Goal: Navigation & Orientation: Find specific page/section

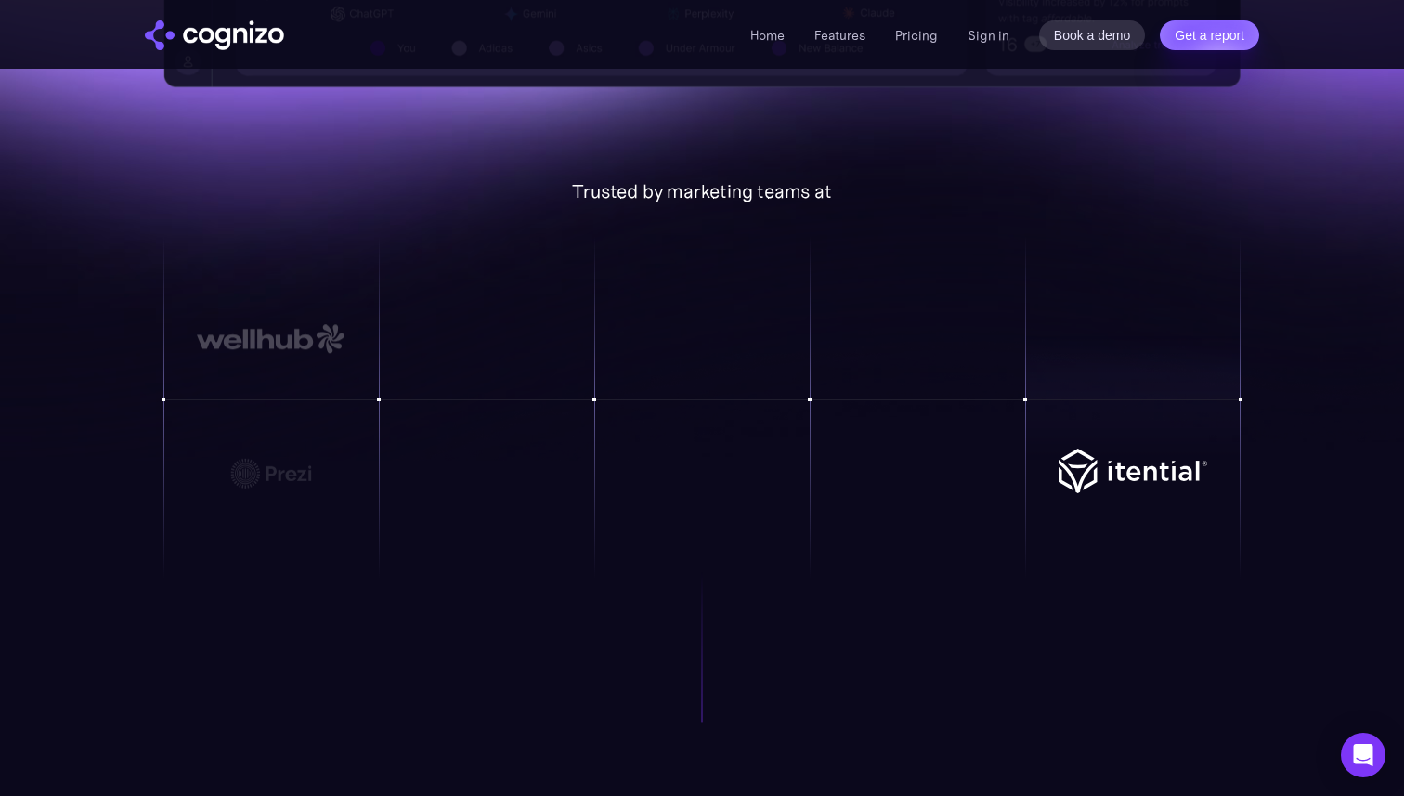
scroll to position [1350, 0]
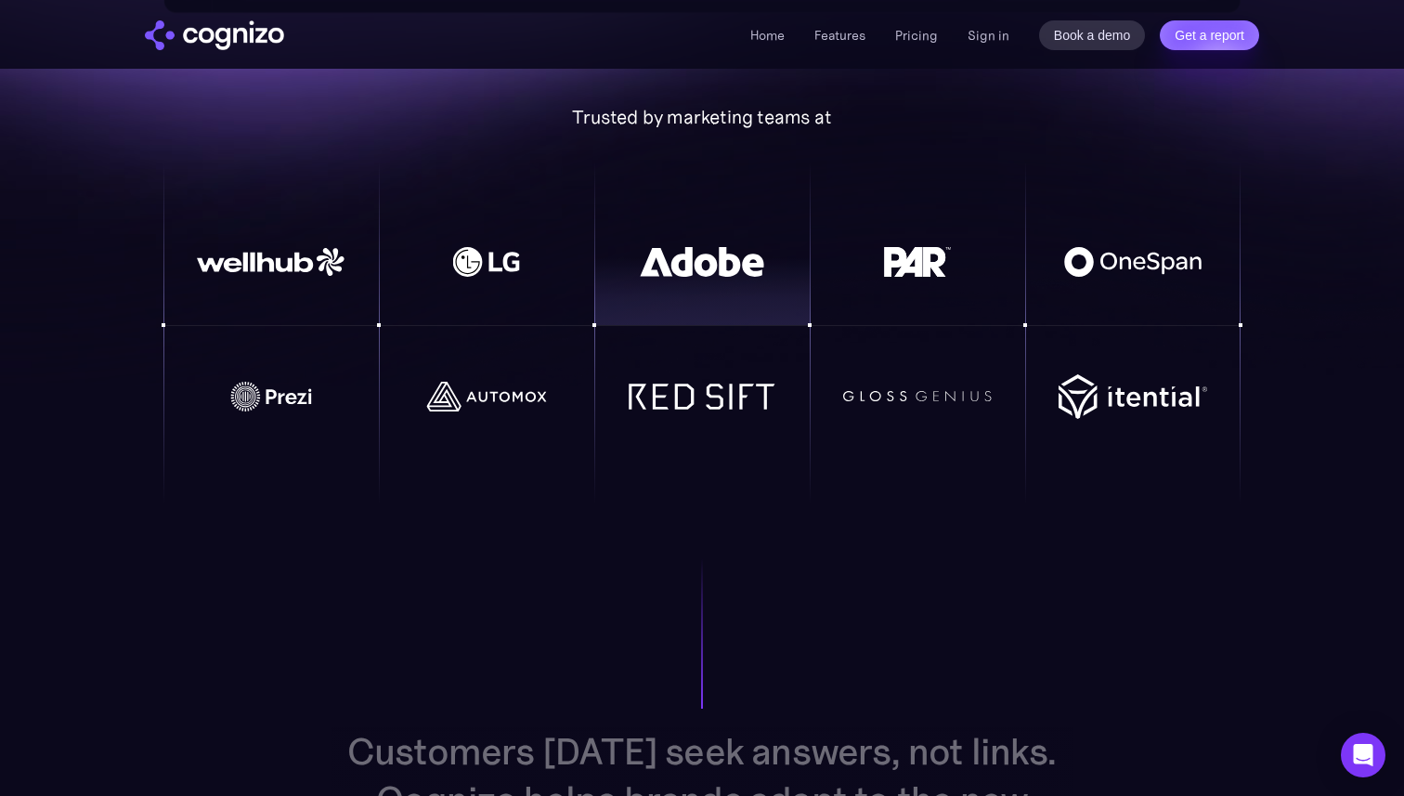
click at [725, 276] on img at bounding box center [702, 262] width 149 height 30
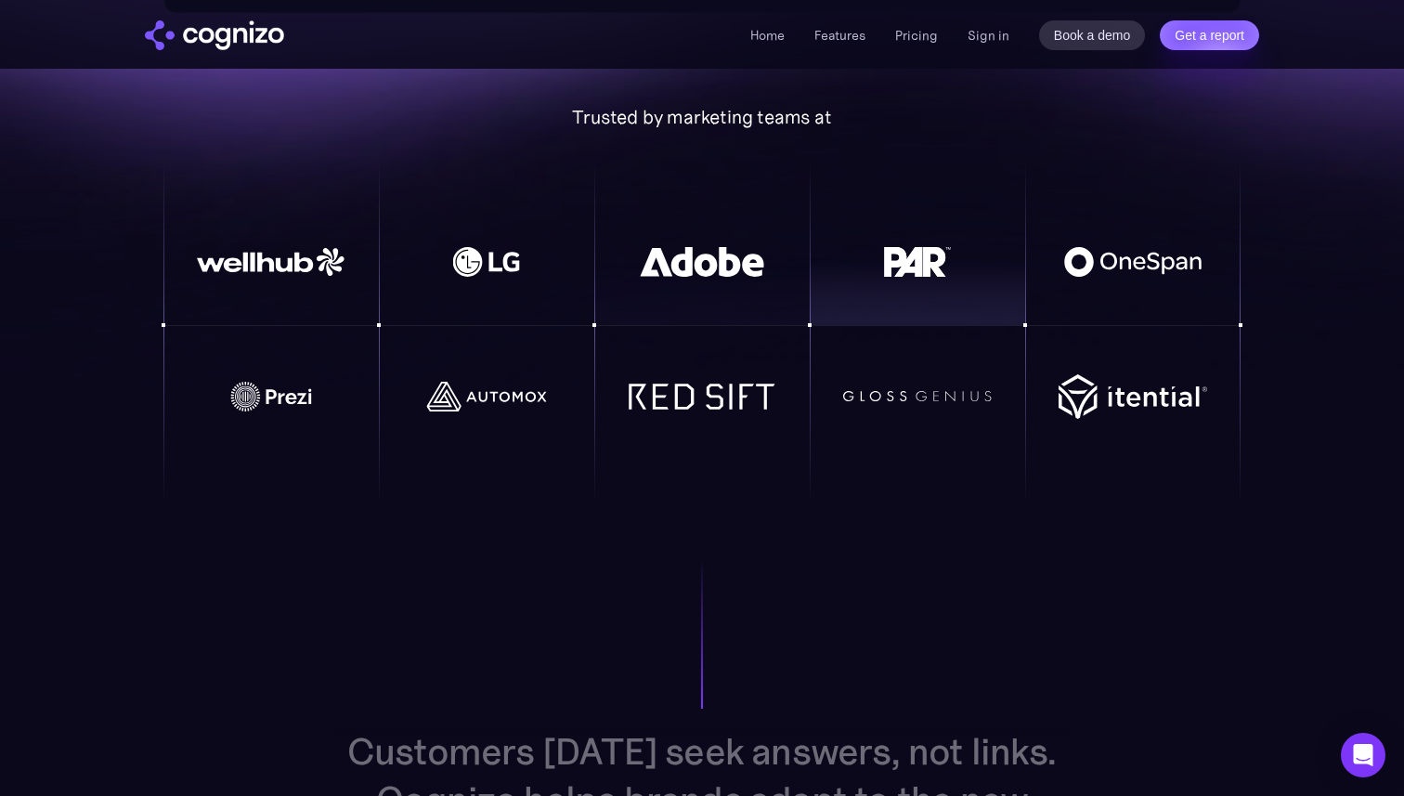
click at [907, 255] on img at bounding box center [917, 262] width 149 height 30
click at [841, 29] on link "Features" at bounding box center [839, 35] width 51 height 17
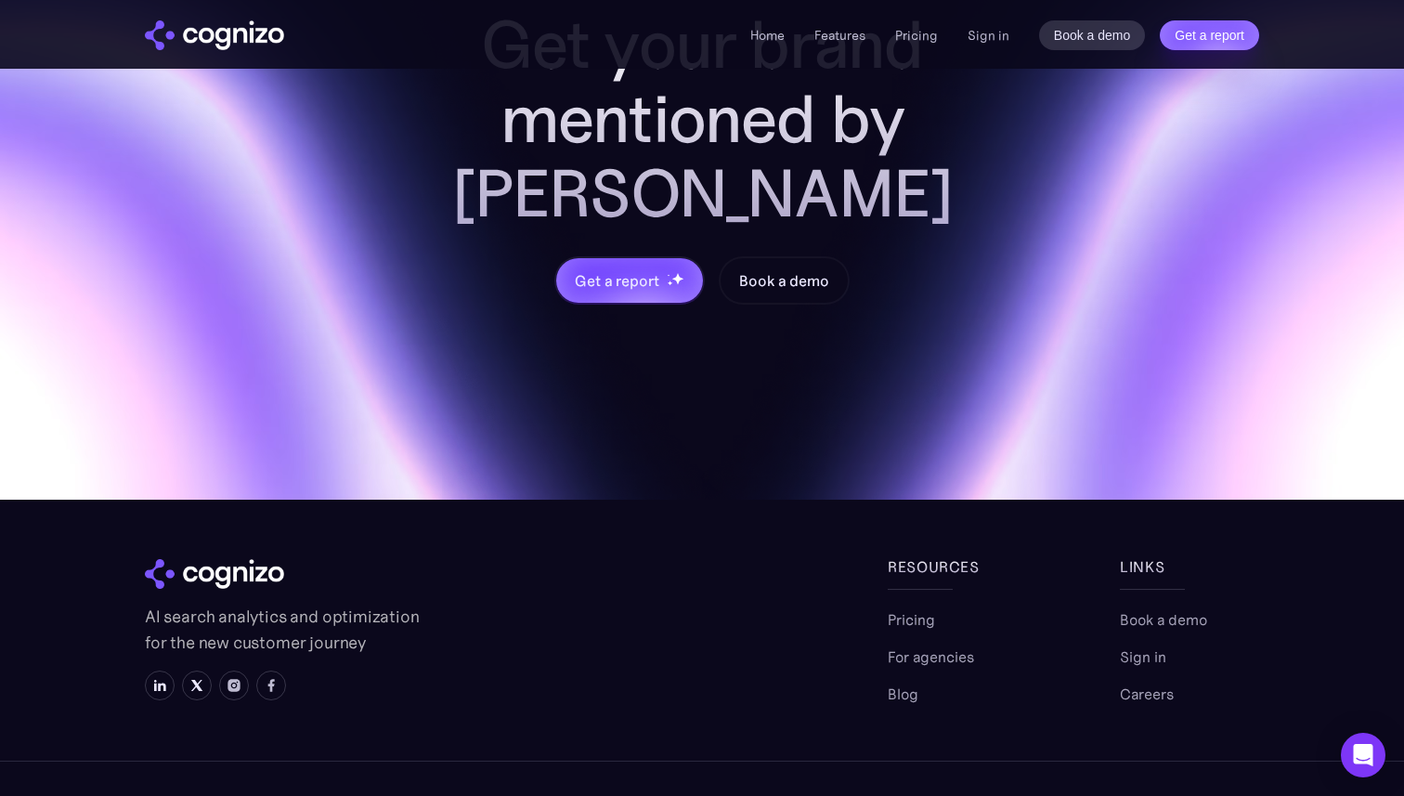
scroll to position [7802, 0]
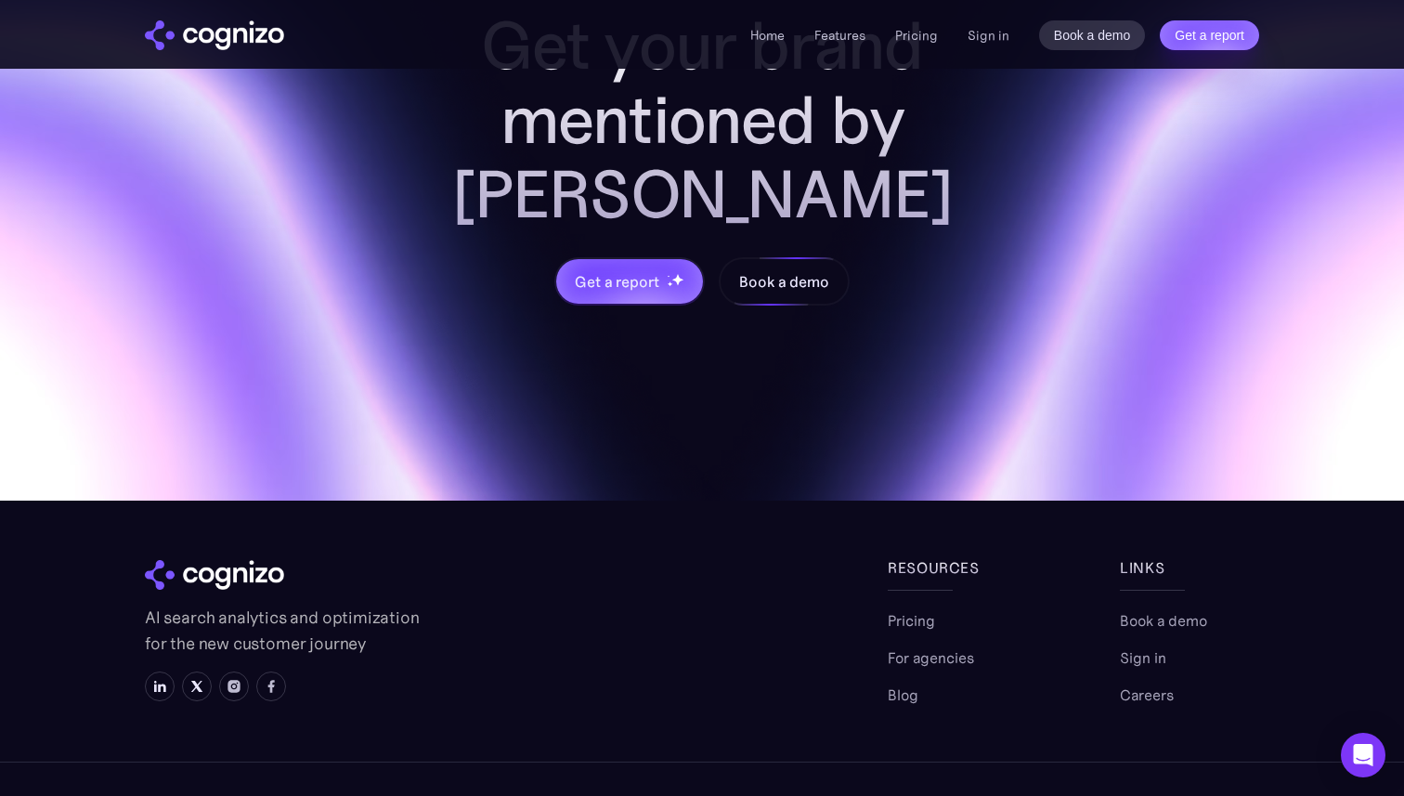
click at [770, 270] on div "Book a demo" at bounding box center [783, 281] width 89 height 22
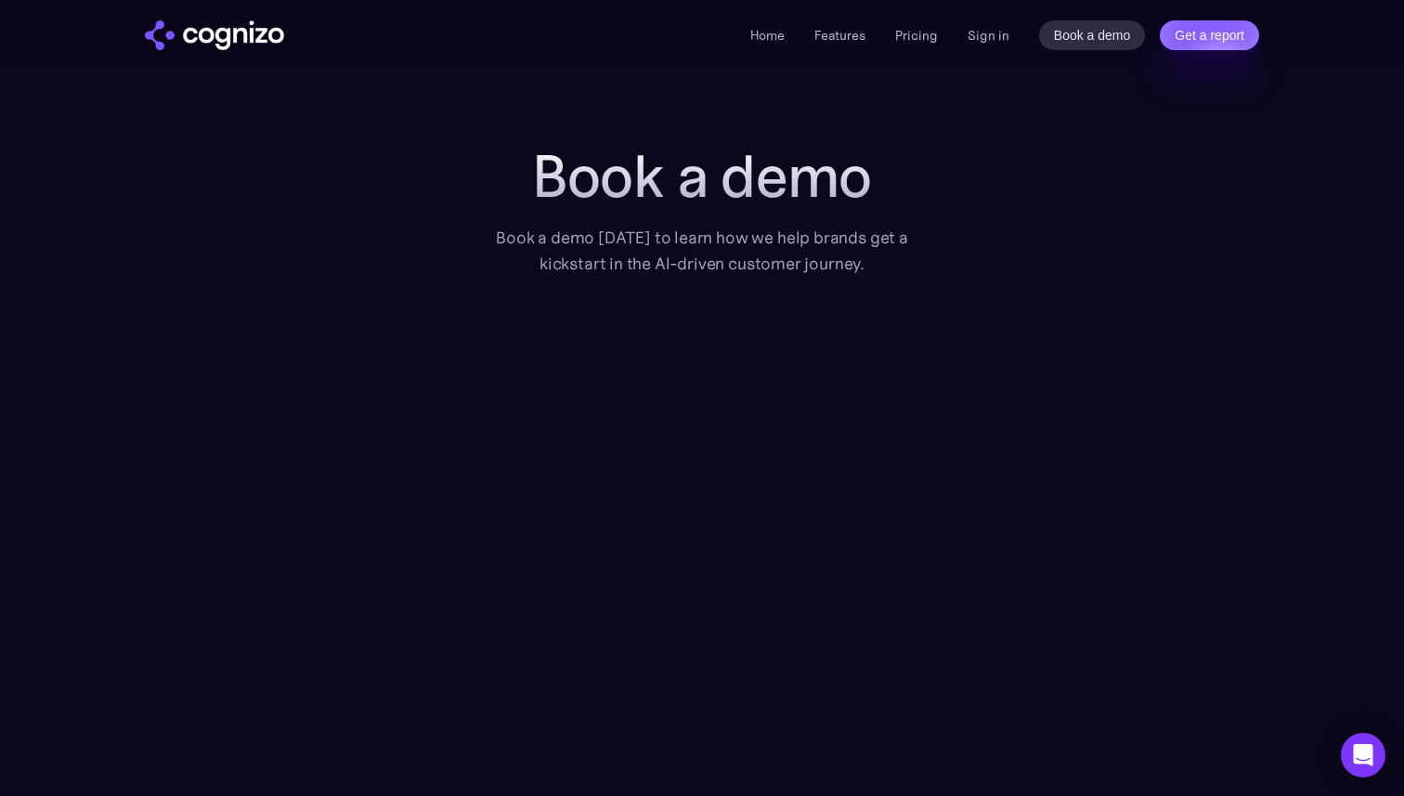
click at [290, 1] on div "Home Features Pricing Book a demo Get a report Sign in Book a demo Get a report" at bounding box center [701, 34] width 1337 height 69
click at [272, 27] on img "home" at bounding box center [214, 35] width 139 height 30
